Goal: Task Accomplishment & Management: Use online tool/utility

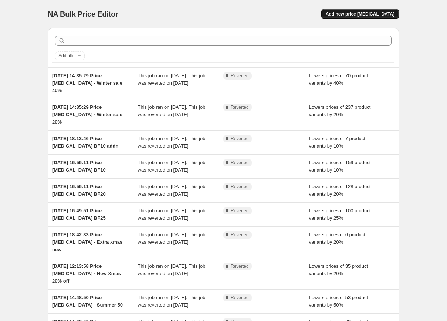
click at [375, 14] on span "Add new price [MEDICAL_DATA]" at bounding box center [359, 14] width 69 height 6
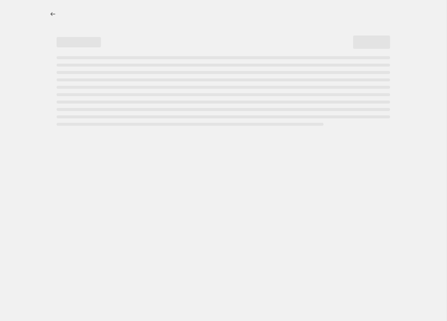
select select "percentage"
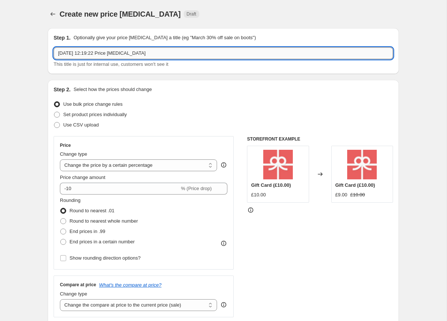
click at [175, 54] on input "[DATE] 12:19:22 Price [MEDICAL_DATA]" at bounding box center [223, 53] width 339 height 12
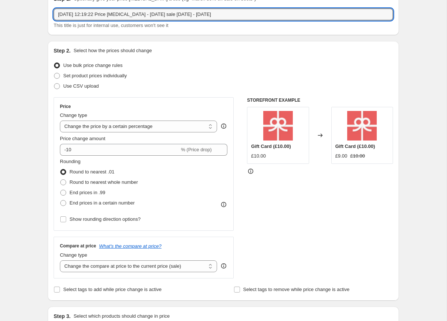
scroll to position [39, 0]
type input "[DATE] 12:19:22 Price [MEDICAL_DATA] - [DATE] sale [DATE] - [DATE]"
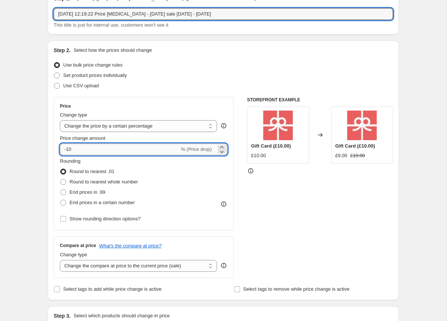
click at [89, 150] on input "-10" at bounding box center [119, 149] width 119 height 12
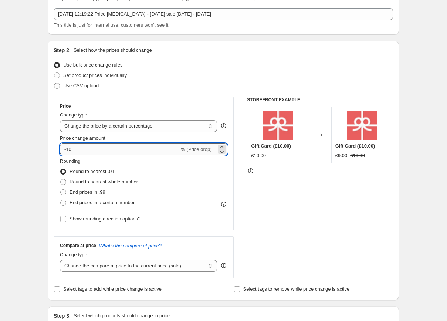
type input "-1"
type input "-20"
click at [215, 176] on div "Rounding Round to nearest .01 Round to nearest whole number End prices in .99 E…" at bounding box center [143, 182] width 167 height 50
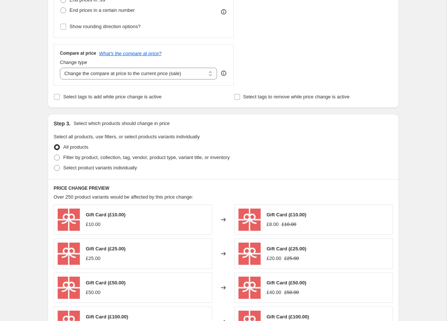
scroll to position [232, 0]
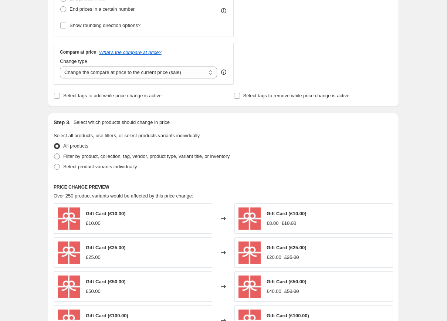
click at [61, 155] on label "Filter by product, collection, tag, vendor, product type, variant title, or inv…" at bounding box center [142, 156] width 176 height 10
click at [54, 154] on input "Filter by product, collection, tag, vendor, product type, variant title, or inv…" at bounding box center [54, 153] width 0 height 0
radio input "true"
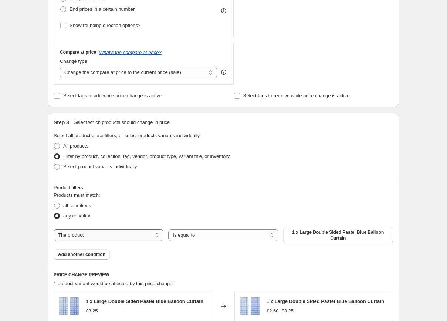
click at [132, 238] on select "The product The product's collection The product's tag The product's vendor The…" at bounding box center [109, 235] width 110 height 12
select select "collection"
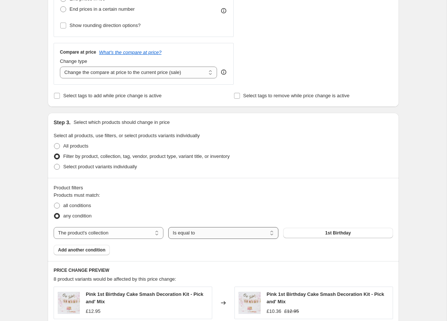
click at [205, 234] on select "Is equal to Is not equal to" at bounding box center [223, 233] width 110 height 12
click at [168, 227] on select "Is equal to Is not equal to" at bounding box center [223, 233] width 110 height 12
click at [322, 234] on button "1st Birthday" at bounding box center [338, 233] width 110 height 10
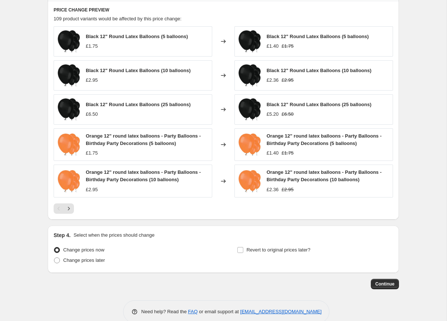
scroll to position [493, 0]
click at [64, 261] on span "Change prices later" at bounding box center [84, 260] width 42 height 6
click at [54, 257] on input "Change prices later" at bounding box center [54, 257] width 0 height 0
radio input "true"
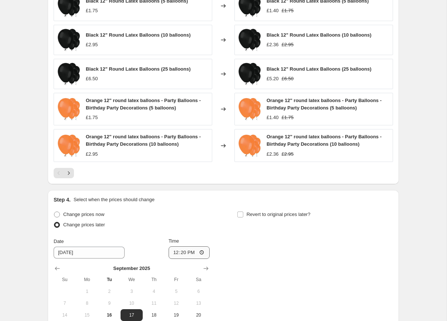
scroll to position [545, 0]
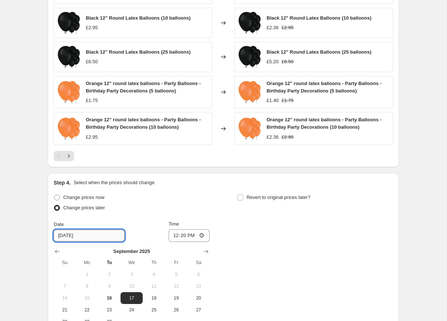
drag, startPoint x: 67, startPoint y: 235, endPoint x: 55, endPoint y: 234, distance: 11.8
click at [55, 234] on input "[DATE]" at bounding box center [89, 235] width 71 height 12
type input "[DATE]"
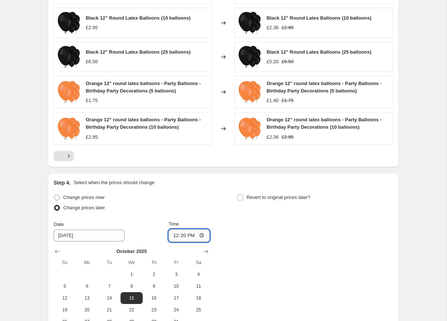
click at [181, 235] on input "12:20" at bounding box center [188, 235] width 41 height 13
click at [201, 234] on input "12:20" at bounding box center [188, 235] width 41 height 13
type input "00:01"
click at [151, 223] on div "Date 10/15/2025 Time 00:01" at bounding box center [132, 230] width 156 height 21
click at [240, 198] on input "Revert to original prices later?" at bounding box center [240, 197] width 6 height 6
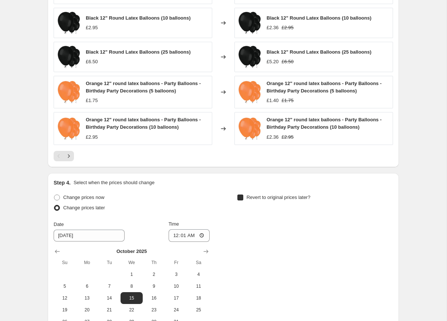
checkbox input "true"
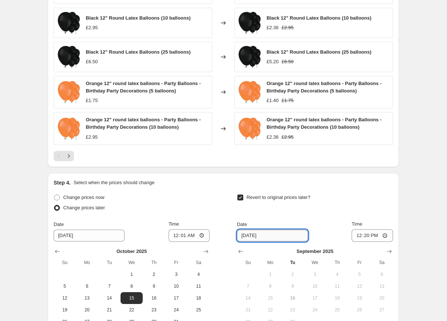
click at [271, 237] on input "[DATE]" at bounding box center [272, 235] width 71 height 12
drag, startPoint x: 231, startPoint y: 233, endPoint x: 223, endPoint y: 232, distance: 7.8
click at [223, 232] on div "Change prices now Change prices later Date 10/15/2025 Time 00:01 October 2025 S…" at bounding box center [223, 259] width 339 height 135
type input "[DATE]"
click at [386, 237] on input "12:20" at bounding box center [371, 235] width 41 height 13
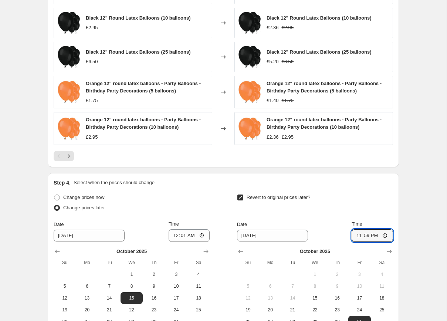
type input "23:59"
click at [308, 209] on div "Revert to original prices later?" at bounding box center [315, 203] width 156 height 22
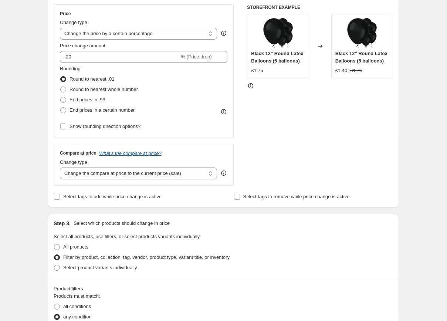
scroll to position [0, 0]
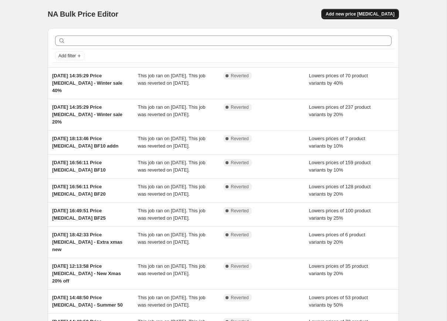
click at [387, 14] on span "Add new price [MEDICAL_DATA]" at bounding box center [359, 14] width 69 height 6
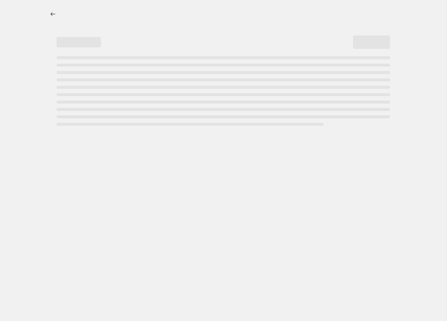
select select "percentage"
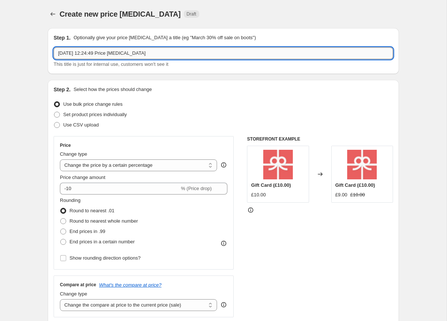
click at [162, 54] on input "[DATE] 12:24:49 Price [MEDICAL_DATA]" at bounding box center [223, 53] width 339 height 12
type input "[DATE] 12:24:49 Price [MEDICAL_DATA] - [DATE] sale [DATE]-[DATE]"
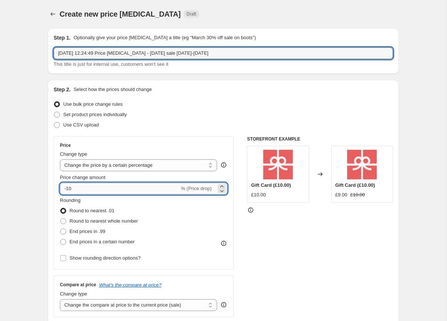
click at [105, 191] on input "-10" at bounding box center [119, 188] width 119 height 12
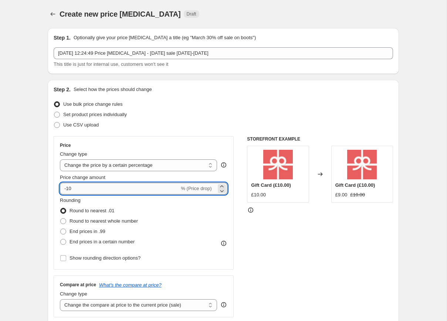
type input "-1"
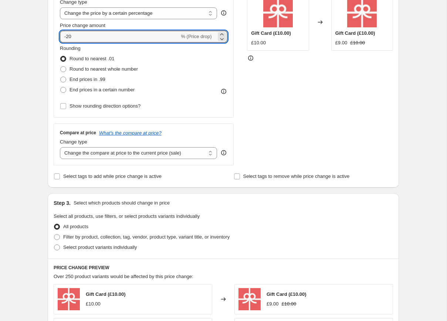
scroll to position [154, 0]
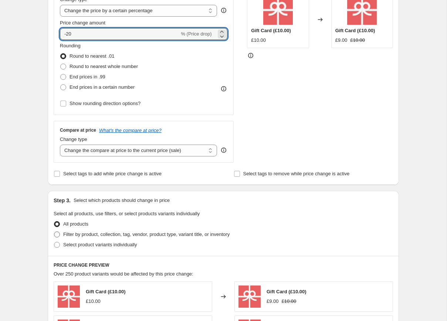
type input "-20"
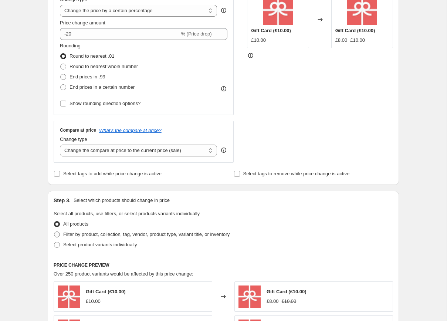
click at [106, 236] on span "Filter by product, collection, tag, vendor, product type, variant title, or inv…" at bounding box center [146, 234] width 166 height 6
click at [54, 232] on input "Filter by product, collection, tag, vendor, product type, variant title, or inv…" at bounding box center [54, 231] width 0 height 0
radio input "true"
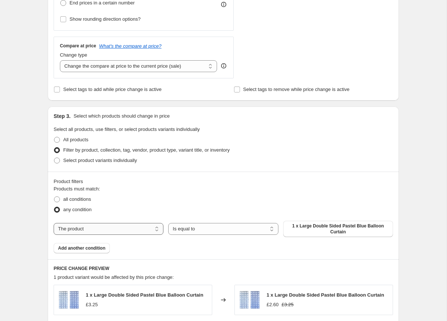
scroll to position [239, 0]
click at [108, 228] on select "The product The product's collection The product's tag The product's vendor The…" at bounding box center [109, 228] width 110 height 12
select select "collection"
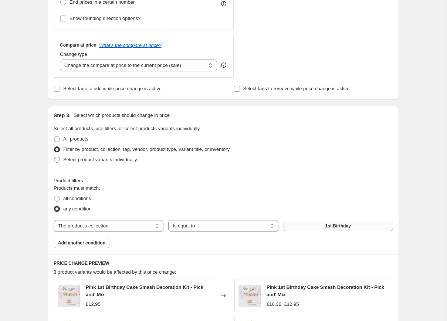
click at [343, 227] on span "1st Birthday" at bounding box center [337, 226] width 25 height 6
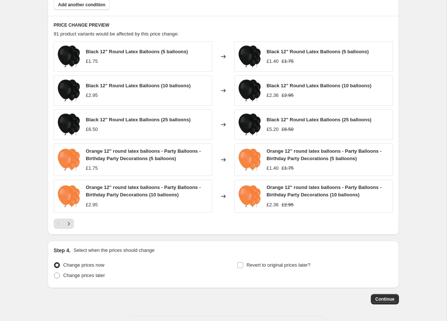
scroll to position [506, 0]
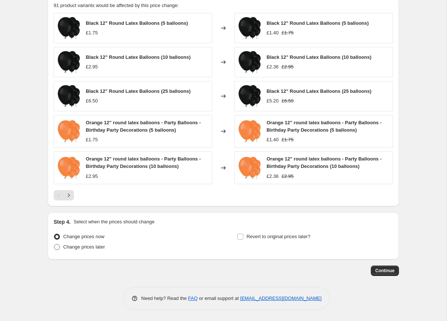
click at [63, 247] on span "Change prices later" at bounding box center [84, 247] width 42 height 6
click at [54, 244] on input "Change prices later" at bounding box center [54, 244] width 0 height 0
radio input "true"
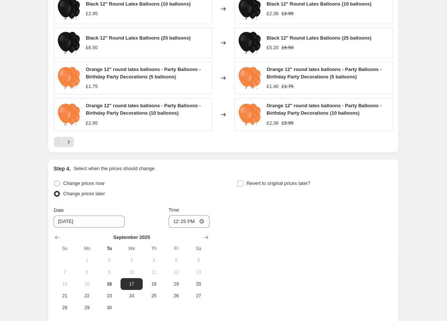
scroll to position [560, 0]
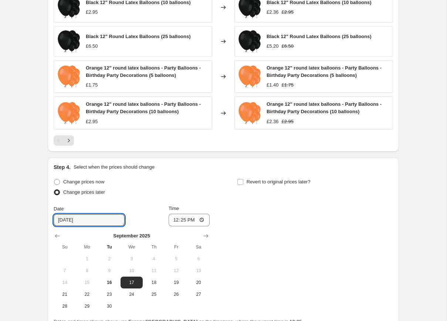
drag, startPoint x: 67, startPoint y: 219, endPoint x: 42, endPoint y: 211, distance: 26.5
type input "[DATE]"
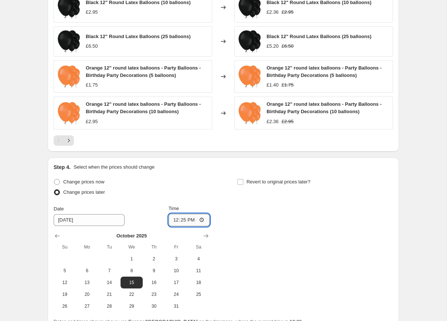
click at [202, 220] on input "12:25" at bounding box center [188, 219] width 41 height 13
type input "00:01"
click at [141, 203] on div "Change prices now Change prices later Date [DATE] Time 00:[DATE] Mo Tu We Th Fr…" at bounding box center [132, 244] width 156 height 135
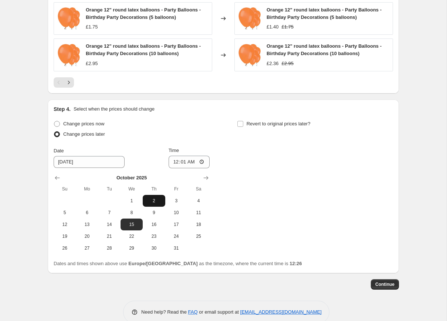
scroll to position [619, 0]
click at [302, 124] on span "Revert to original prices later?" at bounding box center [278, 123] width 64 height 6
click at [243, 124] on input "Revert to original prices later?" at bounding box center [240, 123] width 6 height 6
checkbox input "true"
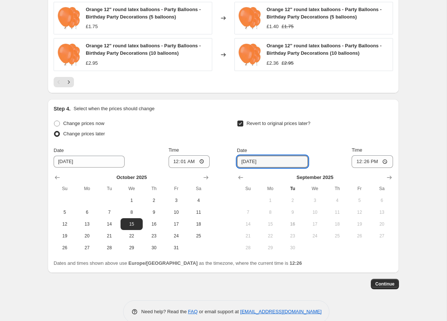
drag, startPoint x: 251, startPoint y: 162, endPoint x: 208, endPoint y: 146, distance: 46.0
click at [221, 154] on div "Change prices now Change prices later Date [DATE] Time 00:[DATE] Mo Tu We Th Fr…" at bounding box center [223, 185] width 339 height 135
type input "[DATE]"
click at [384, 163] on input "12:26" at bounding box center [371, 161] width 41 height 13
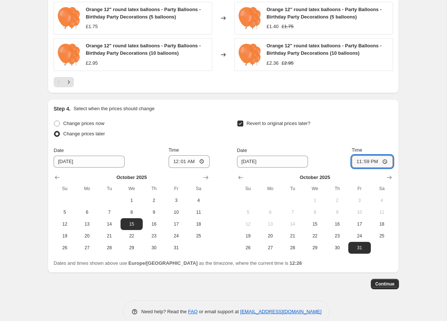
type input "23:59"
click at [329, 143] on div "Revert to original prices later? Date [DATE] Time 23:59 [DATE] Su Mo Tu We Th F…" at bounding box center [315, 185] width 156 height 135
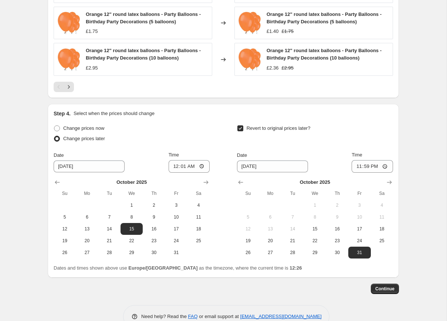
scroll to position [614, 0]
click at [391, 290] on span "Continue" at bounding box center [384, 289] width 19 height 6
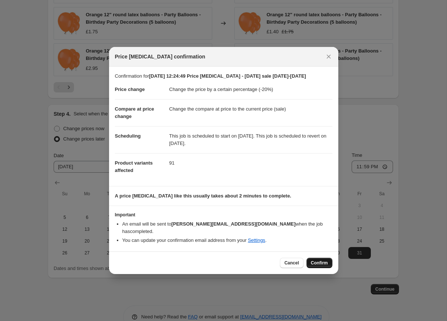
click at [324, 263] on span "Confirm" at bounding box center [319, 263] width 17 height 6
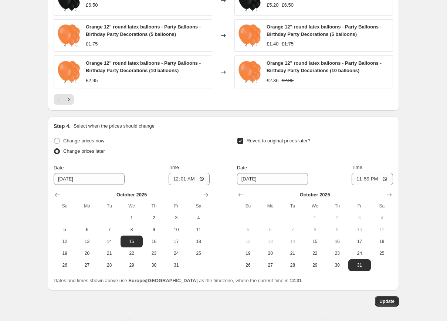
scroll to position [649, 0]
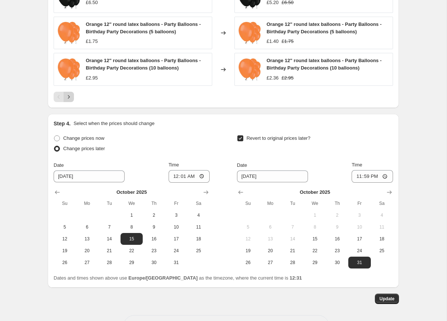
click at [68, 100] on icon "Next" at bounding box center [68, 96] width 7 height 7
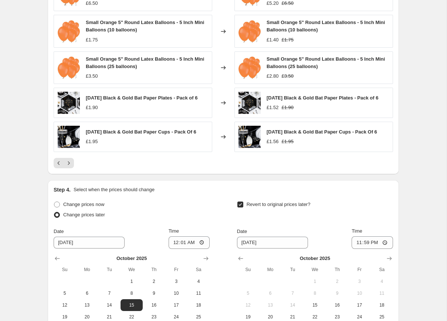
scroll to position [578, 0]
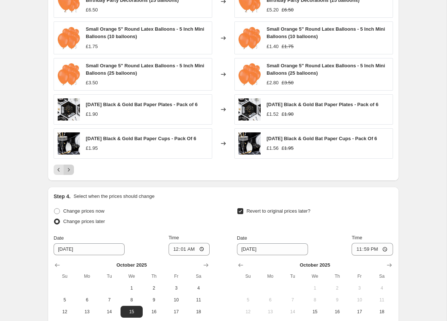
click at [72, 175] on button "Next" at bounding box center [69, 169] width 10 height 10
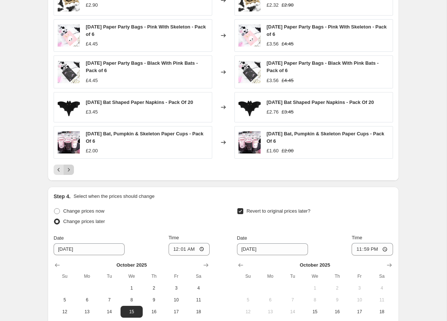
click at [71, 173] on icon "Next" at bounding box center [68, 169] width 7 height 7
